Goal: Transaction & Acquisition: Purchase product/service

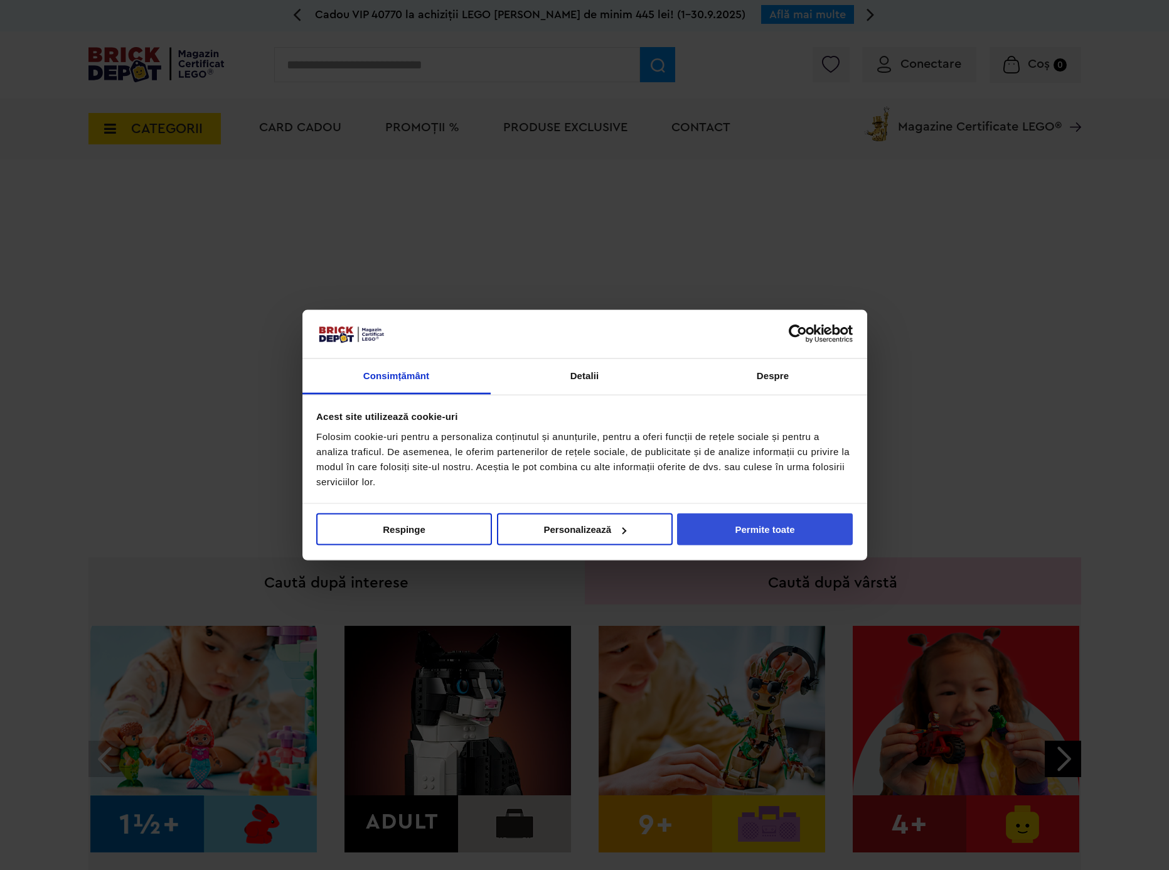
click at [763, 525] on button "Permite toate" at bounding box center [765, 529] width 176 height 32
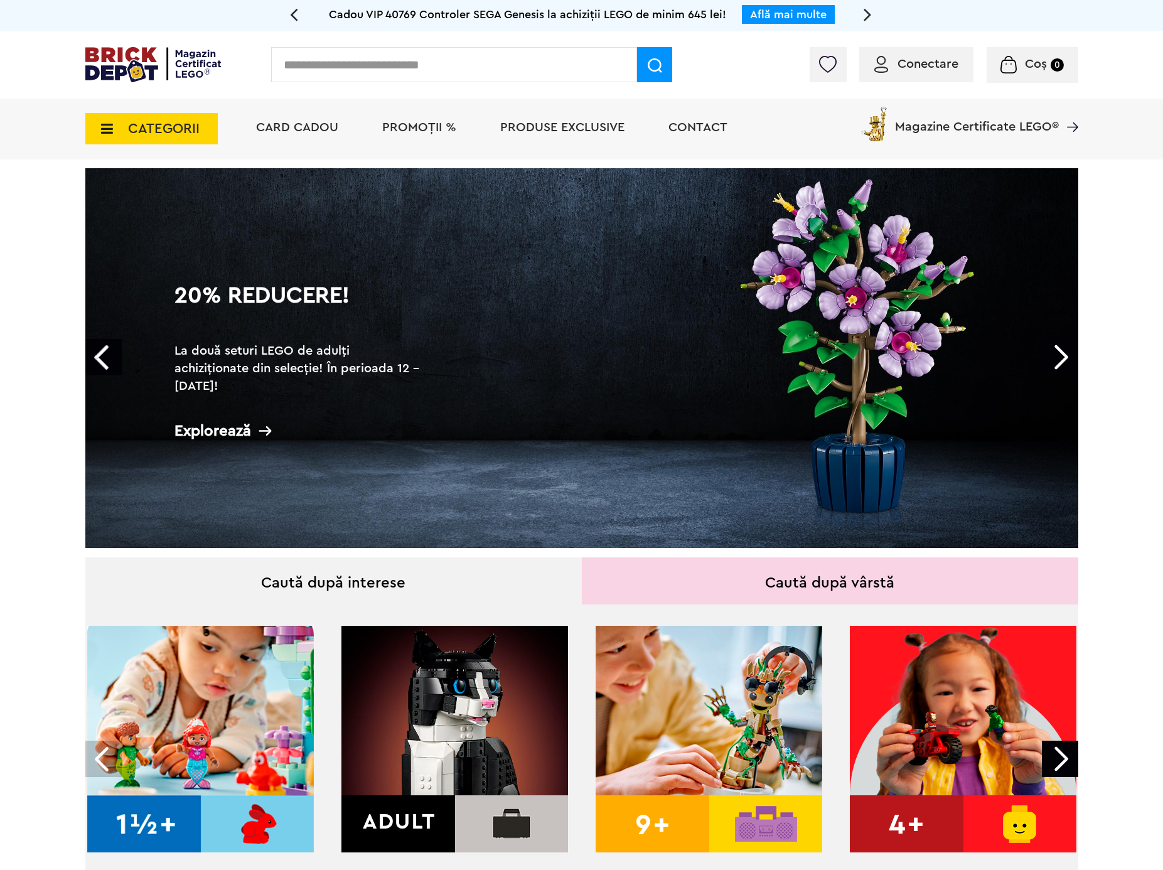
click at [448, 67] on input "text" at bounding box center [454, 64] width 366 height 35
type input "********"
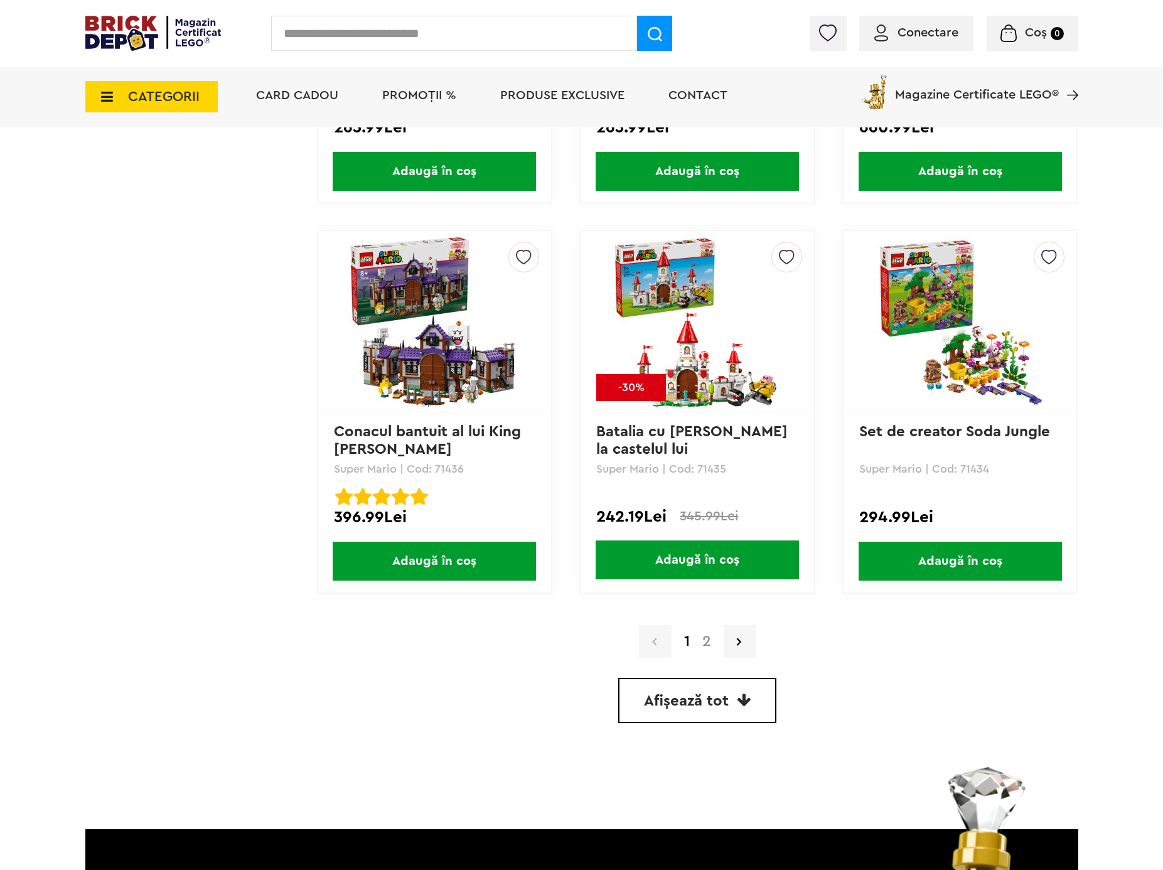
scroll to position [3087, 0]
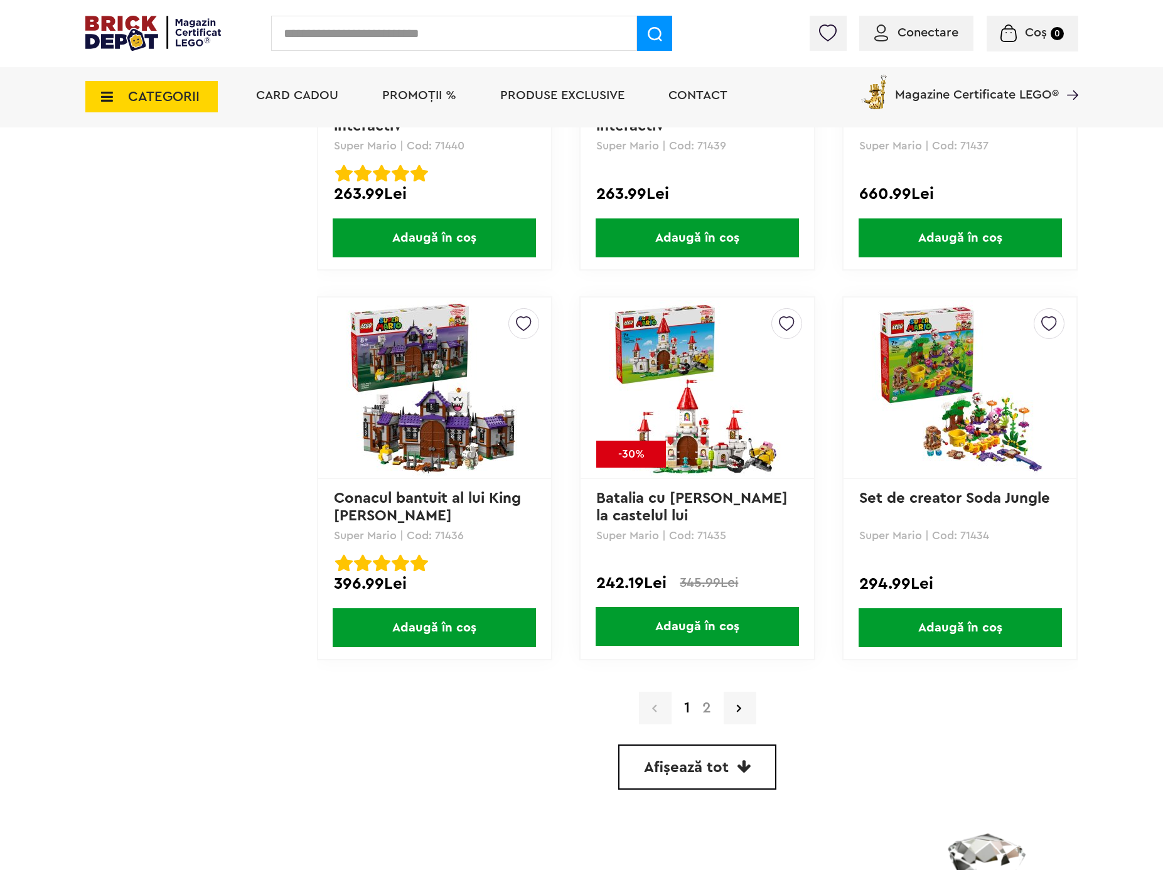
click at [705, 703] on link "2" at bounding box center [706, 707] width 21 height 15
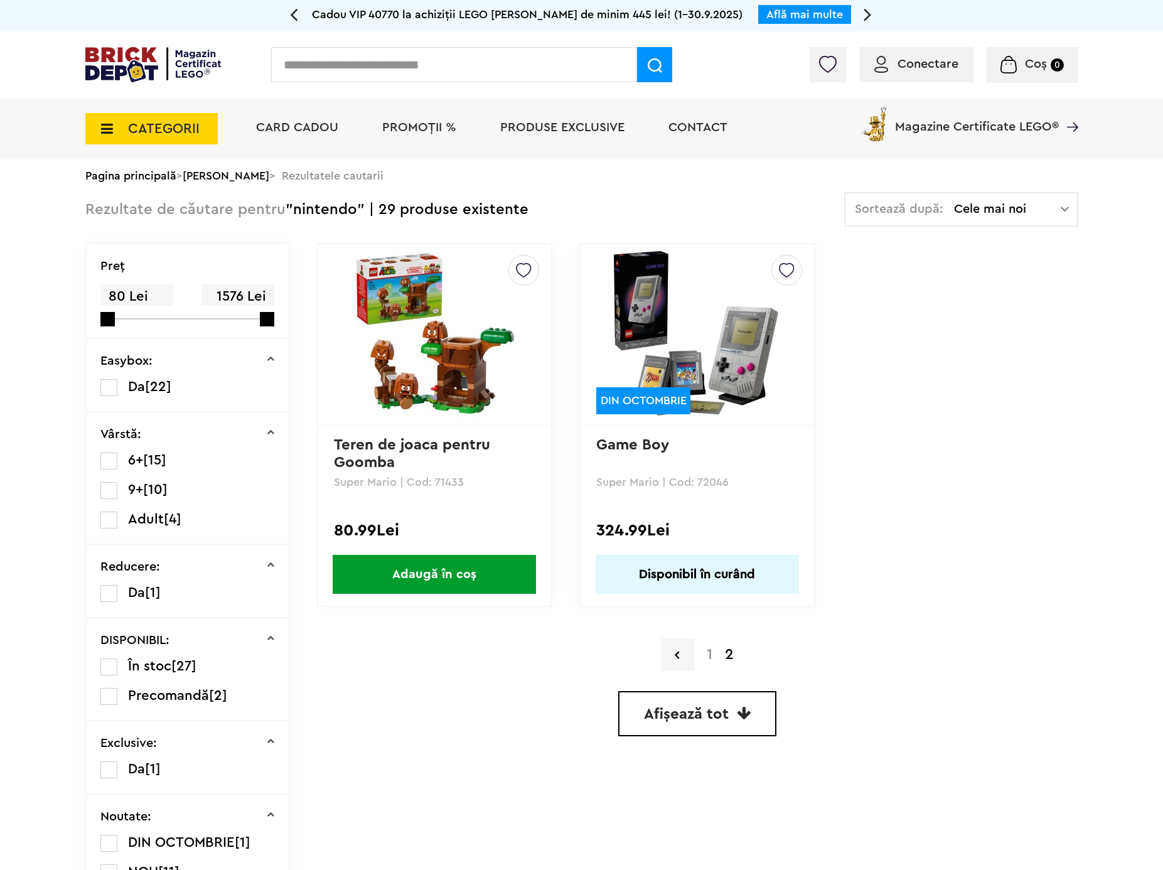
click at [744, 376] on img at bounding box center [697, 335] width 176 height 176
